Goal: Task Accomplishment & Management: Complete application form

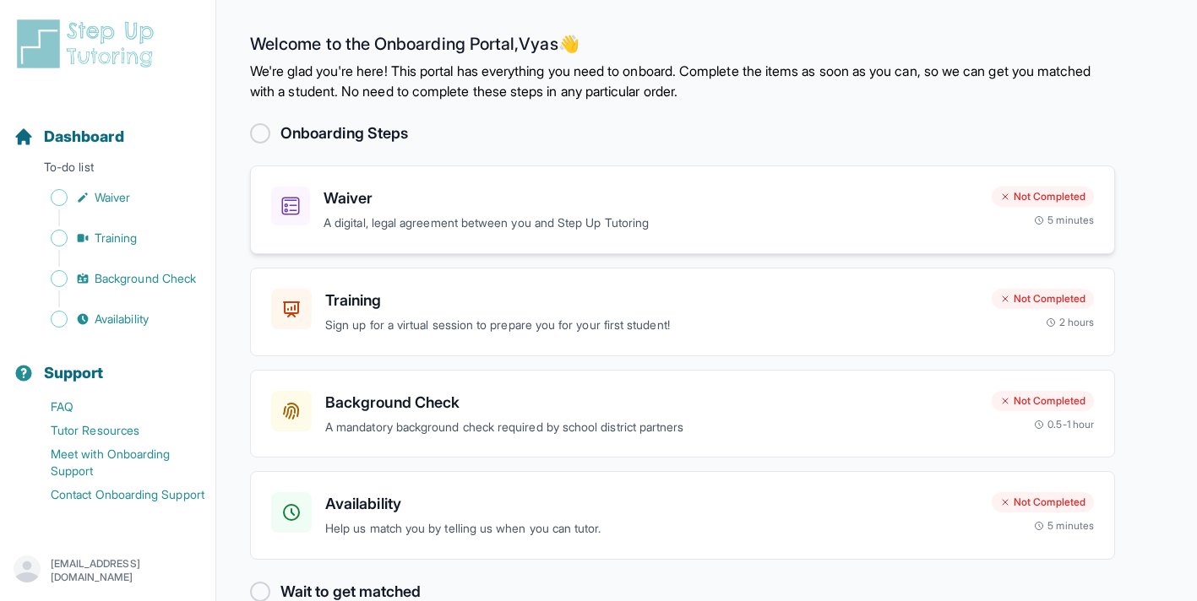
click at [408, 200] on h3 "Waiver" at bounding box center [651, 199] width 655 height 24
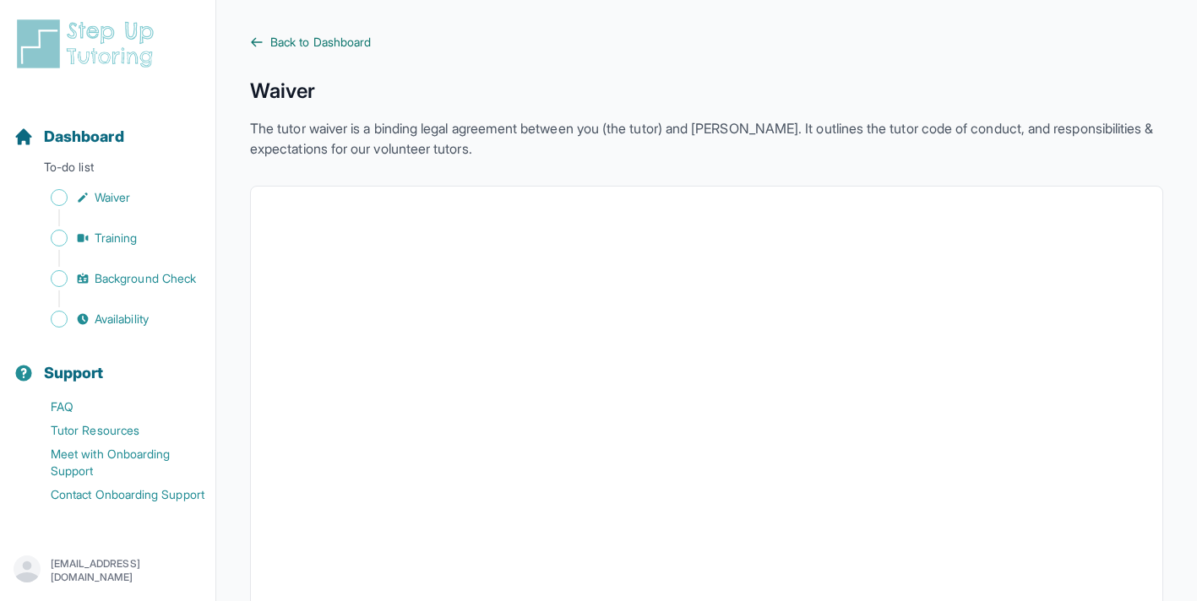
click at [264, 43] on link "Back to Dashboard" at bounding box center [706, 42] width 913 height 17
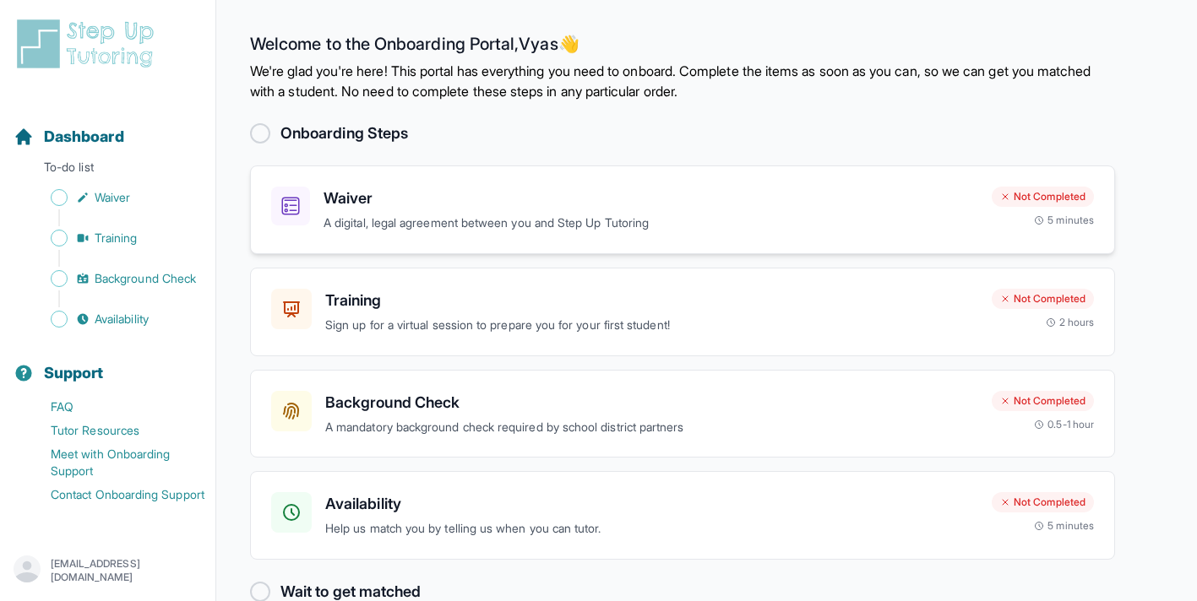
click at [494, 211] on div "Waiver A digital, legal agreement between you and Step Up Tutoring" at bounding box center [651, 210] width 655 height 46
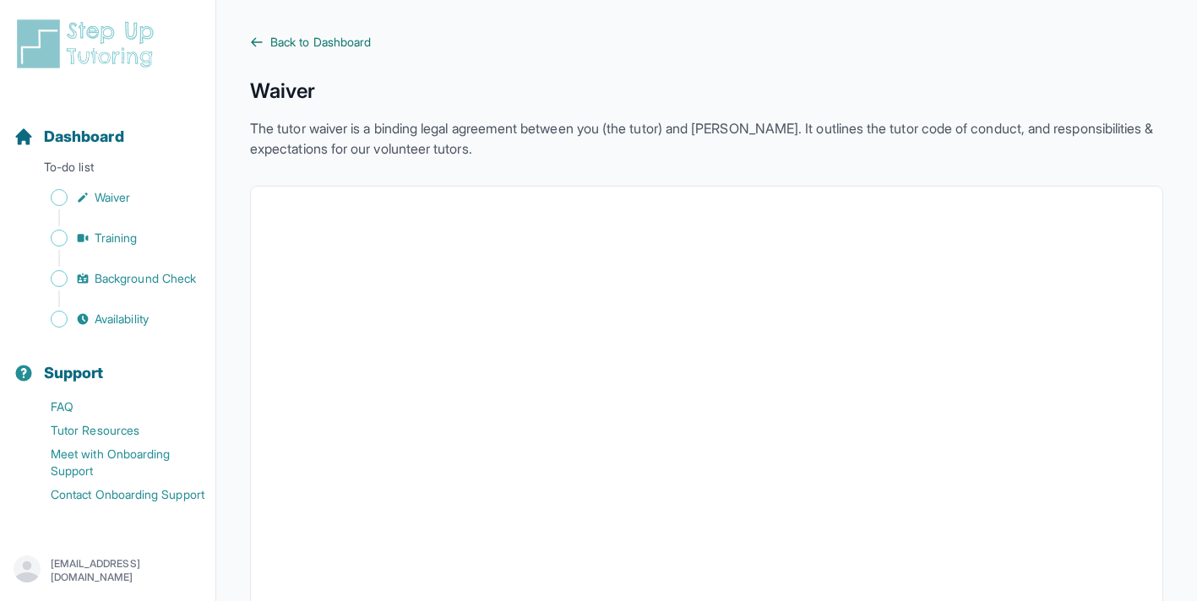
click at [294, 41] on span "Back to Dashboard" at bounding box center [320, 42] width 101 height 17
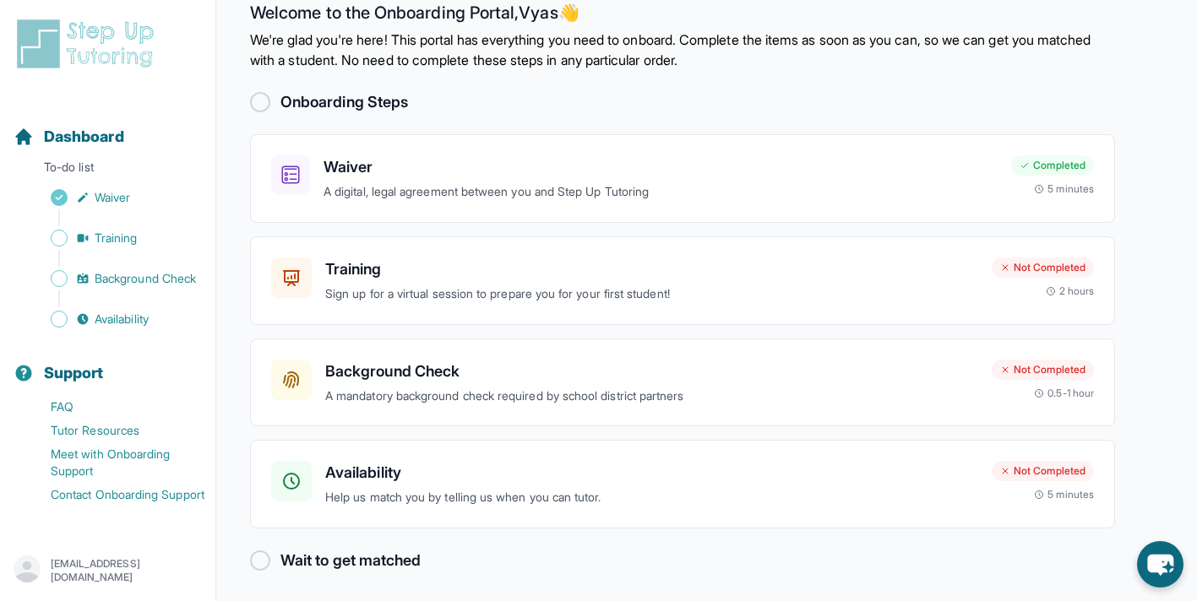
scroll to position [36, 0]
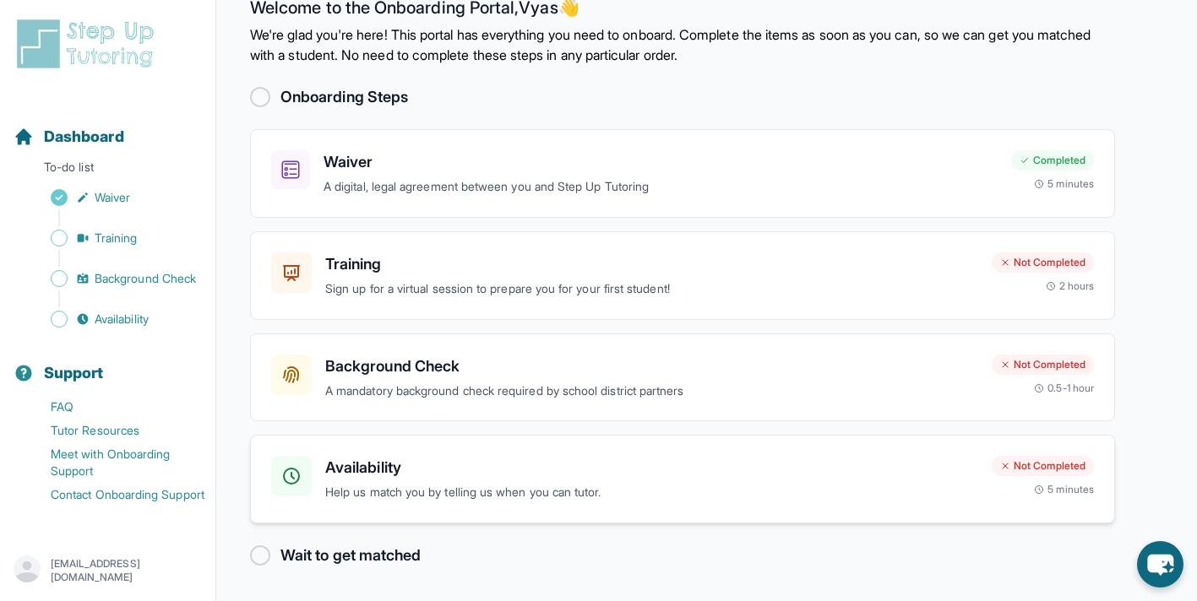
click at [390, 465] on h3 "Availability" at bounding box center [651, 468] width 653 height 24
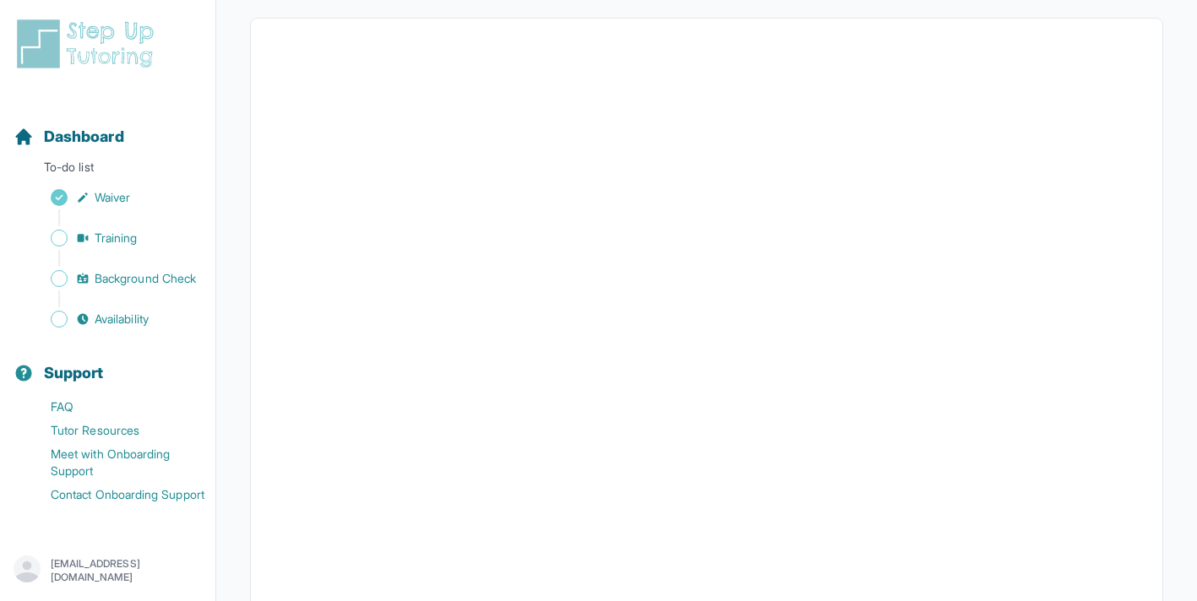
scroll to position [177, 0]
